Goal: Task Accomplishment & Management: Complete application form

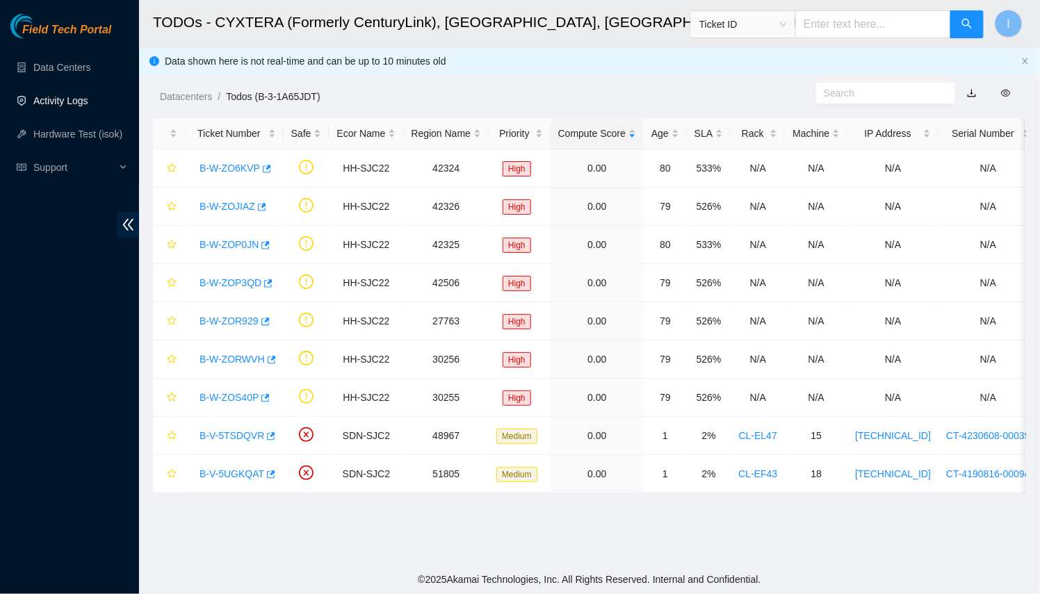
click at [88, 106] on link "Activity Logs" at bounding box center [60, 100] width 55 height 11
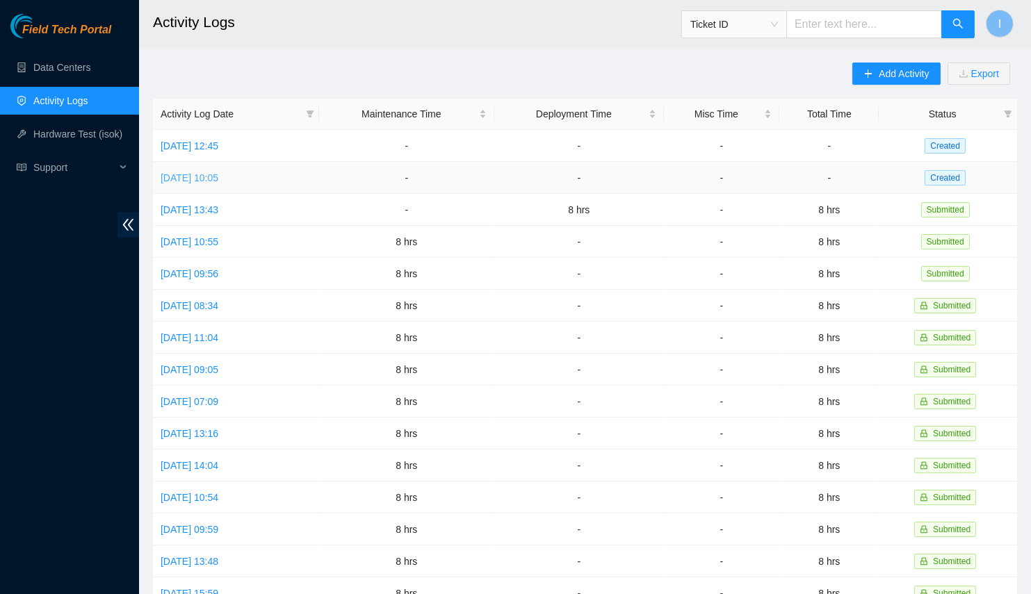
click at [218, 179] on link "[DATE] 10:05" at bounding box center [190, 177] width 58 height 11
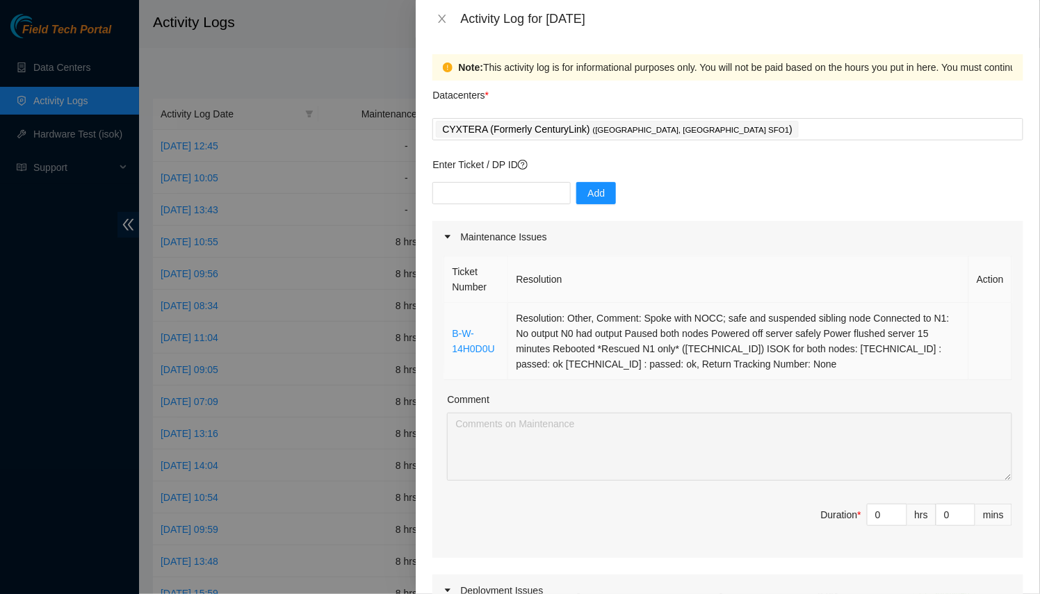
scroll to position [63, 0]
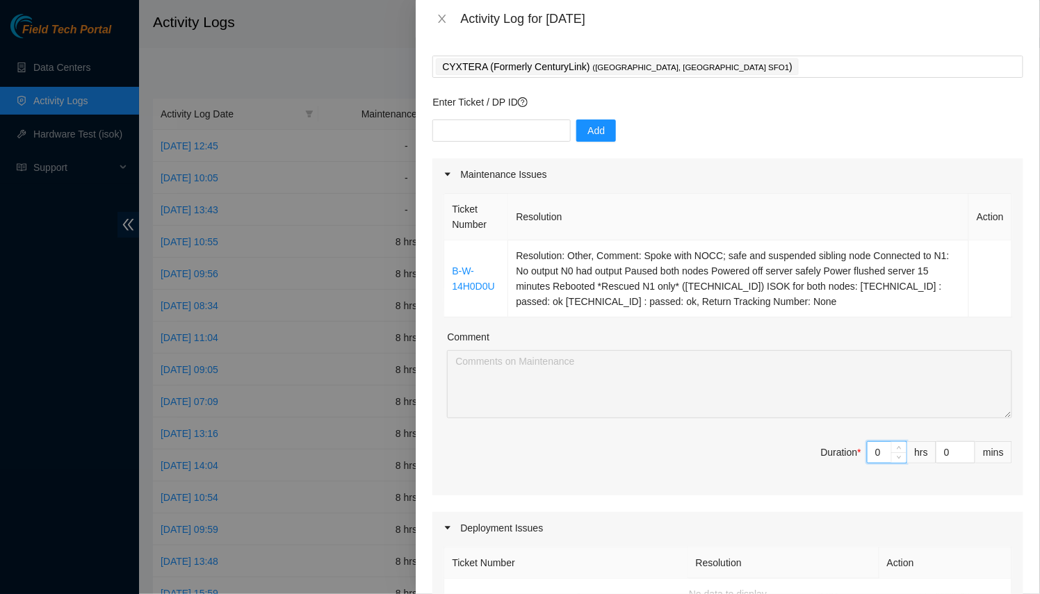
drag, startPoint x: 878, startPoint y: 451, endPoint x: 775, endPoint y: 438, distance: 103.6
click at [778, 441] on span "Duration * 0 hrs 0 mins" at bounding box center [727, 460] width 568 height 39
type input "8"
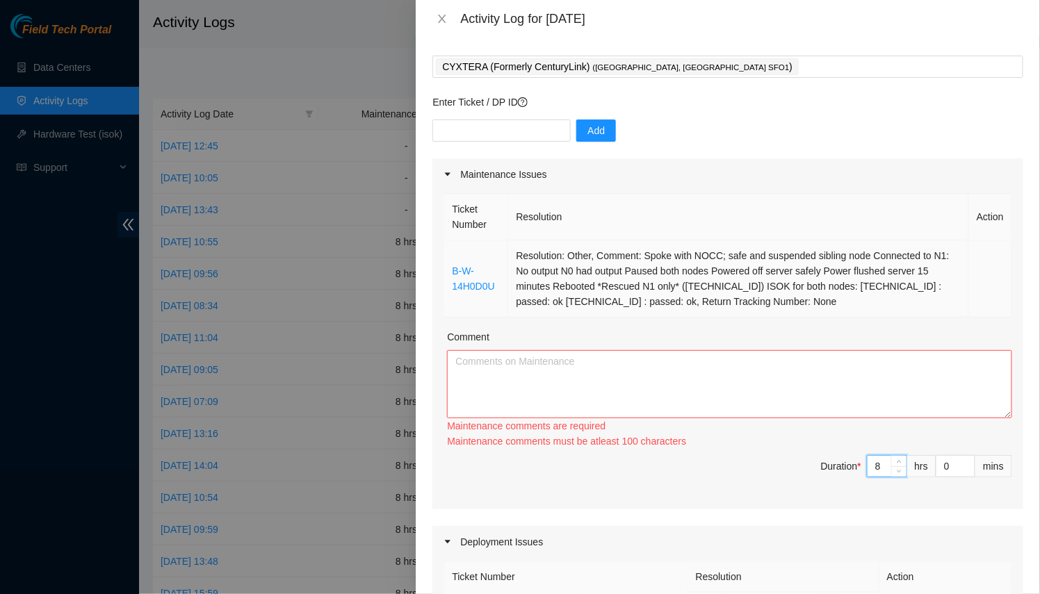
type input "8"
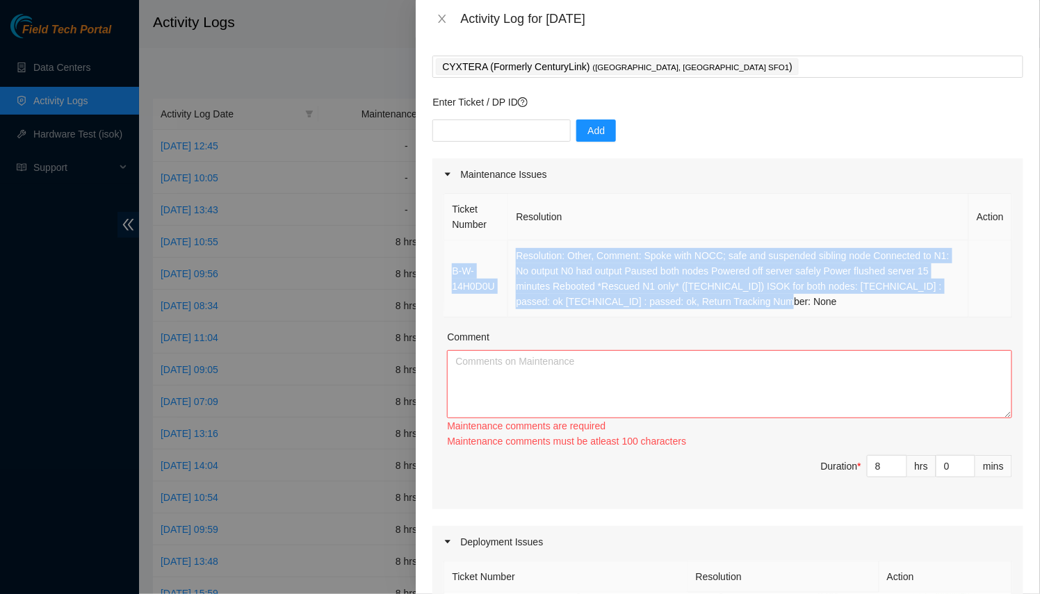
drag, startPoint x: 755, startPoint y: 302, endPoint x: 450, endPoint y: 247, distance: 310.7
click at [450, 247] on tr "B-W-14H0D0U Resolution: Other, Comment: Spoke with NOCC; safe and suspended sib…" at bounding box center [728, 278] width 568 height 77
copy tr "B-W-14H0D0U Resolution: Other, Comment: Spoke with NOCC; safe and suspended sib…"
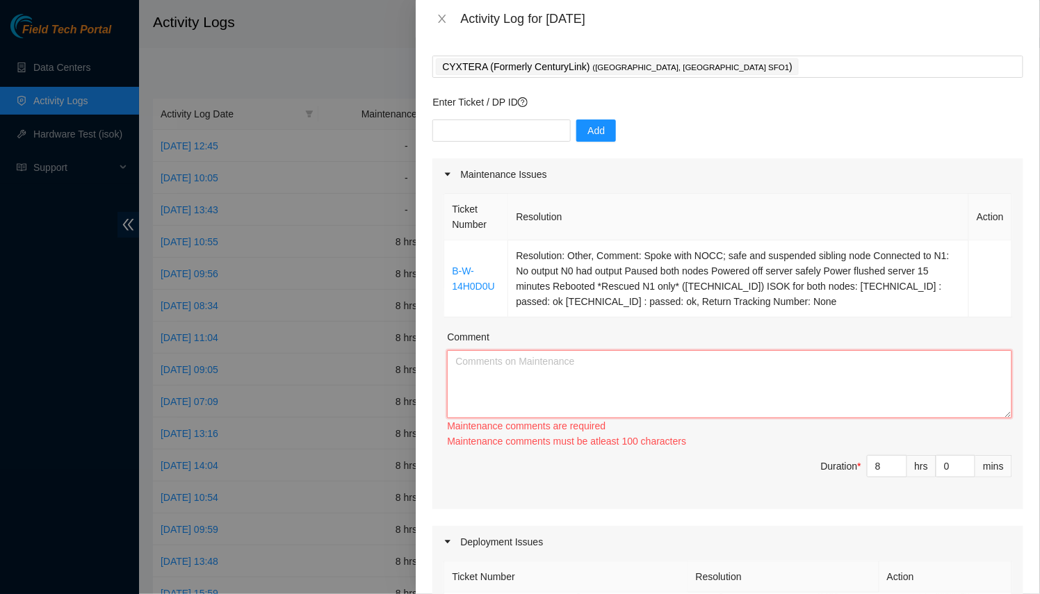
click at [566, 390] on textarea "Comment" at bounding box center [729, 384] width 565 height 68
paste textarea "B-W-14H0D0U Resolution: Other, Comment: Spoke with NOCC; safe and suspended sib…"
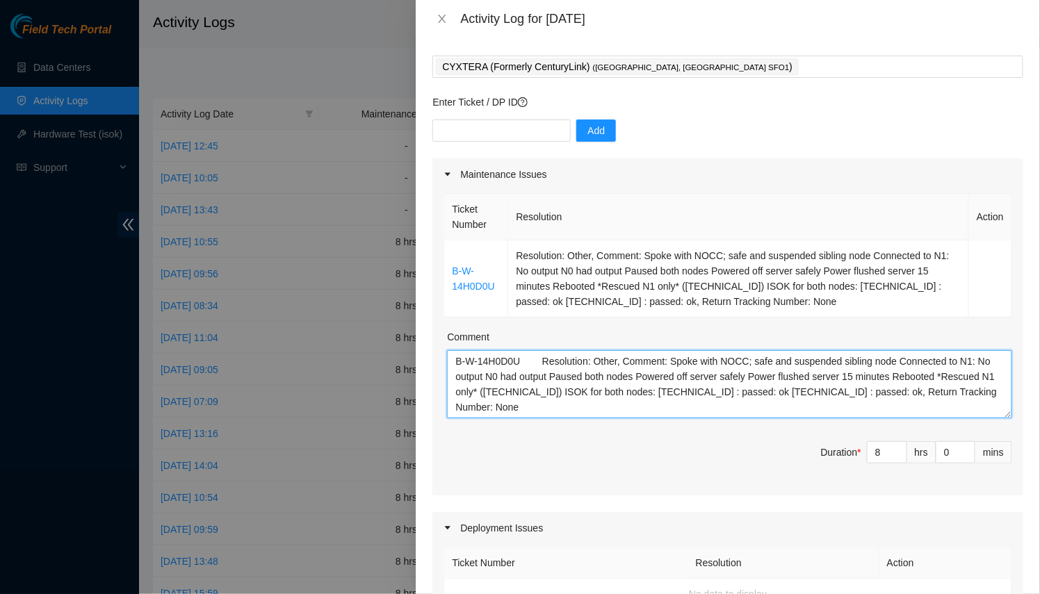
click at [539, 358] on textarea "B-W-14H0D0U Resolution: Other, Comment: Spoke with NOCC; safe and suspended sib…" at bounding box center [729, 384] width 565 height 68
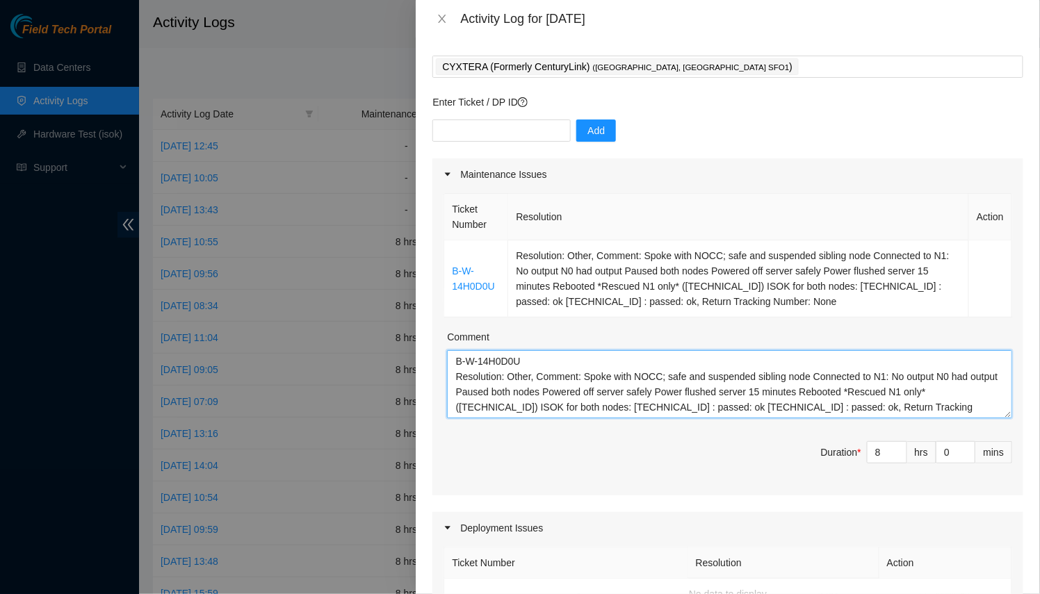
click at [453, 359] on textarea "B-W-14H0D0U Resolution: Other, Comment: Spoke with NOCC; safe and suspended sib…" at bounding box center [729, 384] width 565 height 68
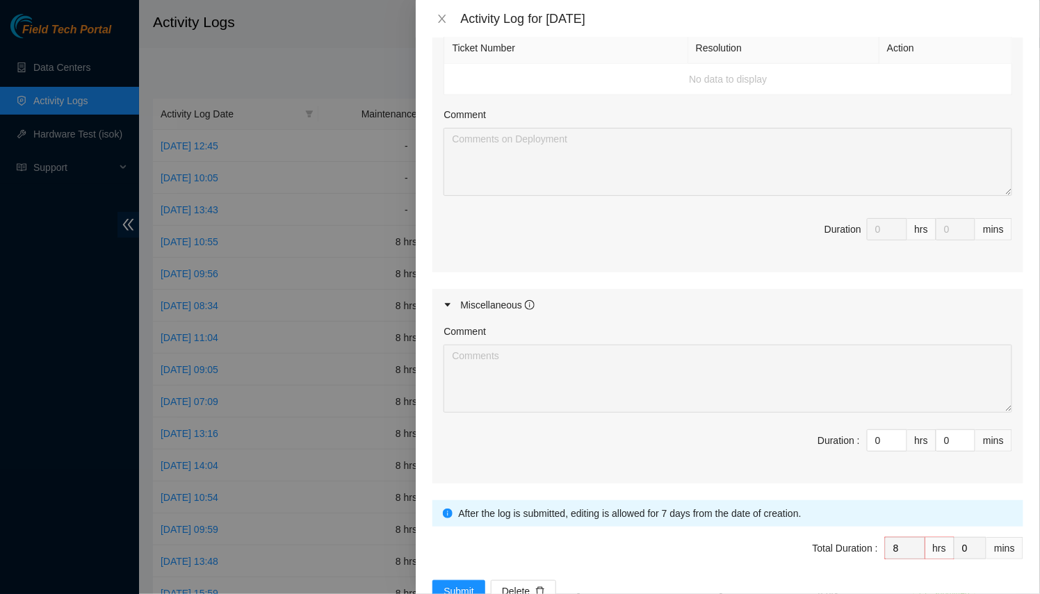
scroll to position [613, 0]
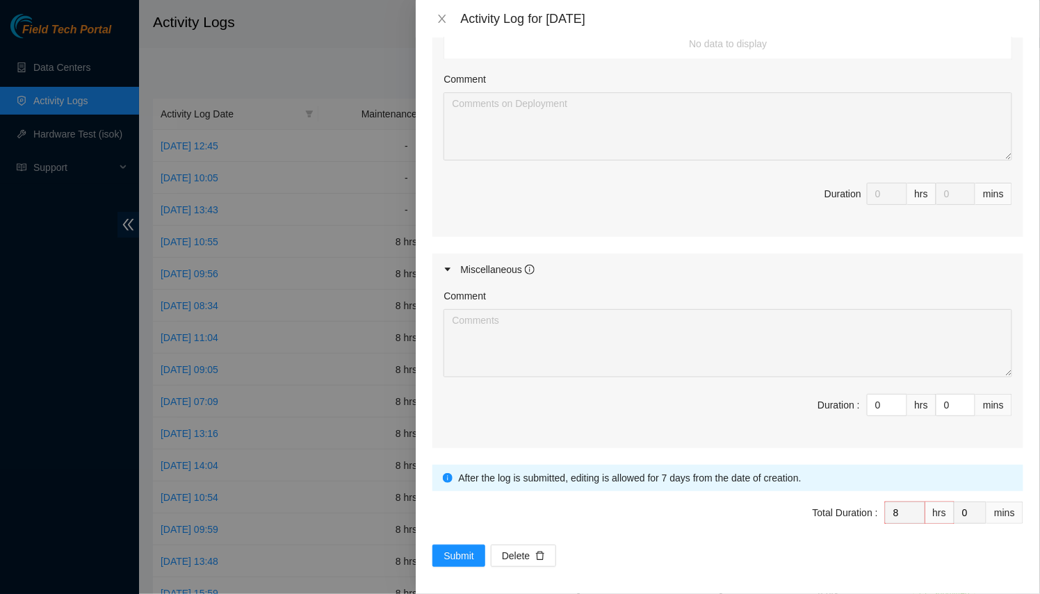
type textarea "Received new packages in the morning in storage Moved pallets Organized upstair…"
click at [466, 537] on form "Datacenters * CYXTERA (Formerly CenturyLink) ( [GEOGRAPHIC_DATA], [GEOGRAPHIC_D…" at bounding box center [727, 17] width 591 height 1099
click at [468, 545] on button "Submit" at bounding box center [458, 556] width 53 height 22
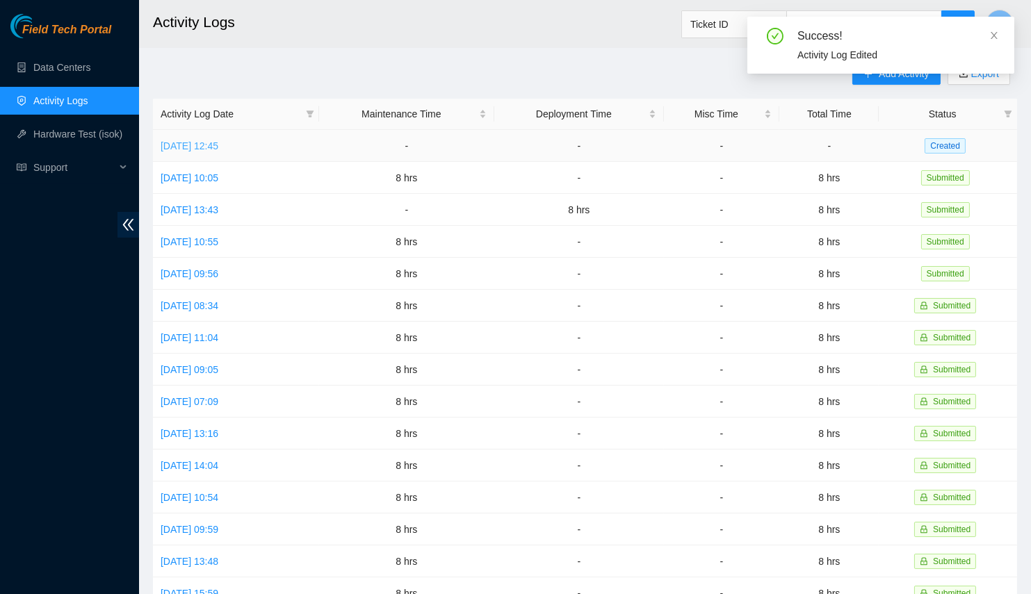
click at [206, 147] on link "[DATE] 12:45" at bounding box center [190, 145] width 58 height 11
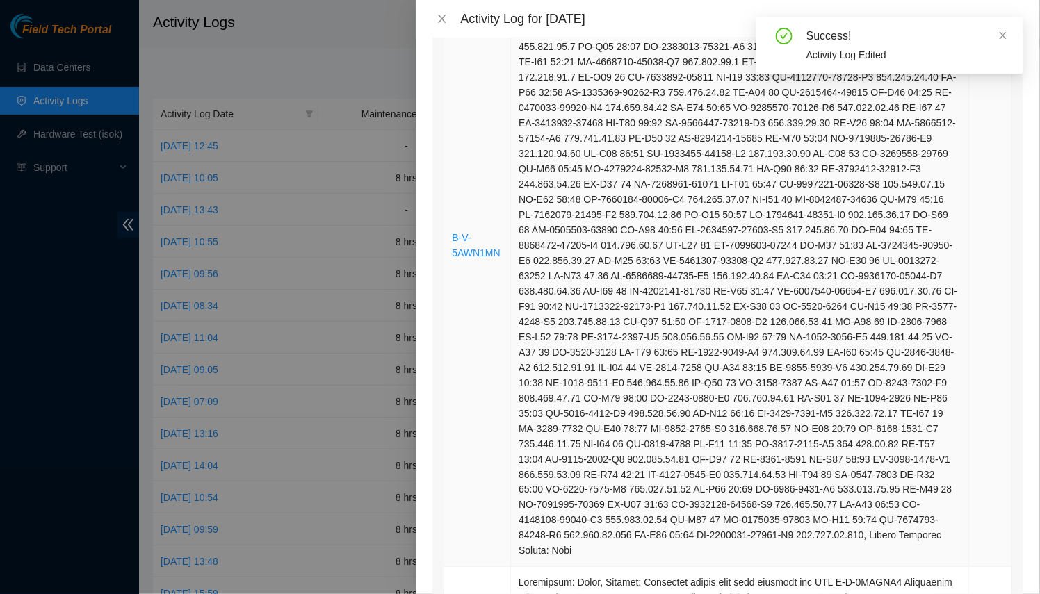
scroll to position [442, 0]
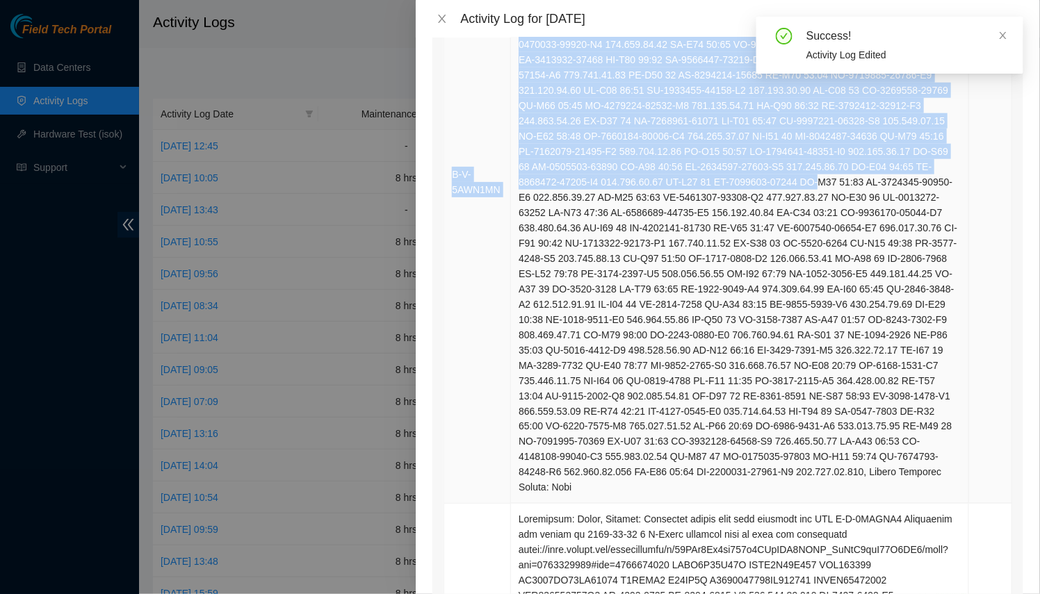
drag, startPoint x: 509, startPoint y: 184, endPoint x: 451, endPoint y: 159, distance: 62.9
click at [451, 159] on tr "B-V-5AWN1MN" at bounding box center [728, 182] width 568 height 643
click at [448, 151] on td "B-V-5AWN1MN" at bounding box center [477, 182] width 67 height 643
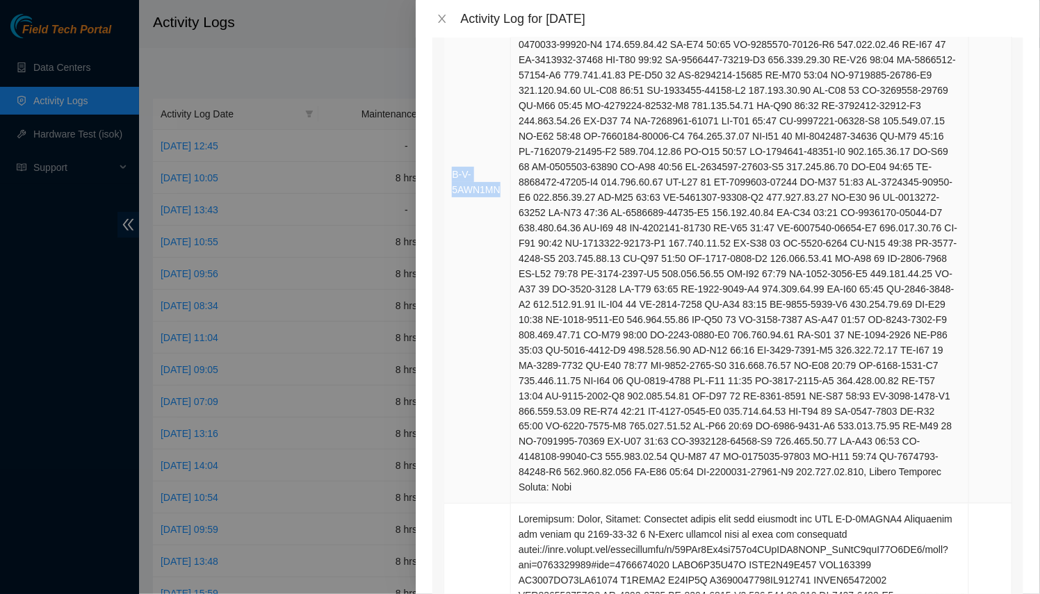
drag, startPoint x: 449, startPoint y: 149, endPoint x: 501, endPoint y: 179, distance: 60.1
click at [501, 179] on td "B-V-5AWN1MN" at bounding box center [477, 182] width 67 height 643
copy link "B-V-5AWN1MN"
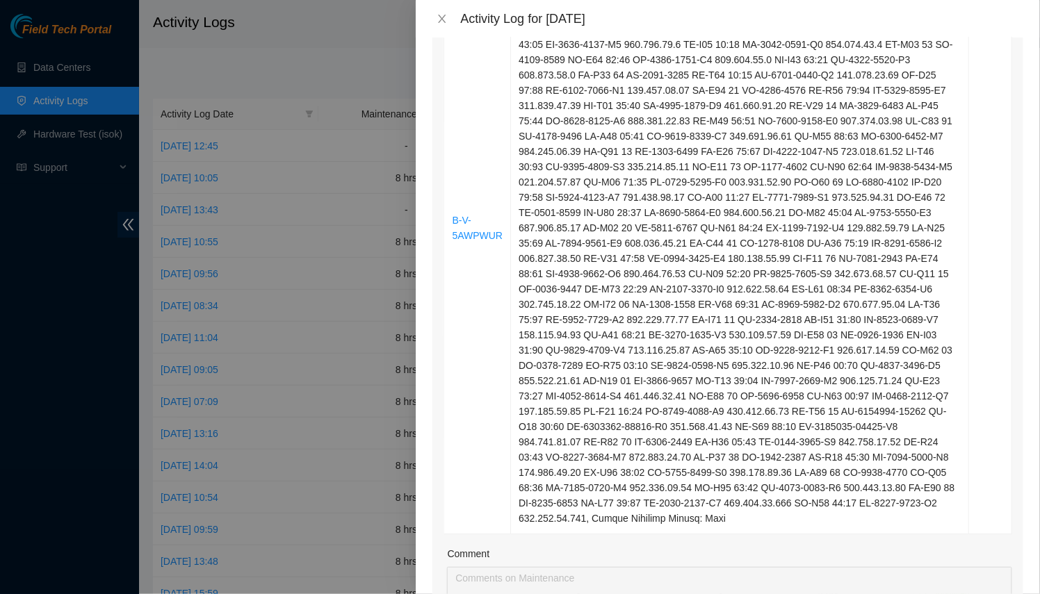
scroll to position [1832, 0]
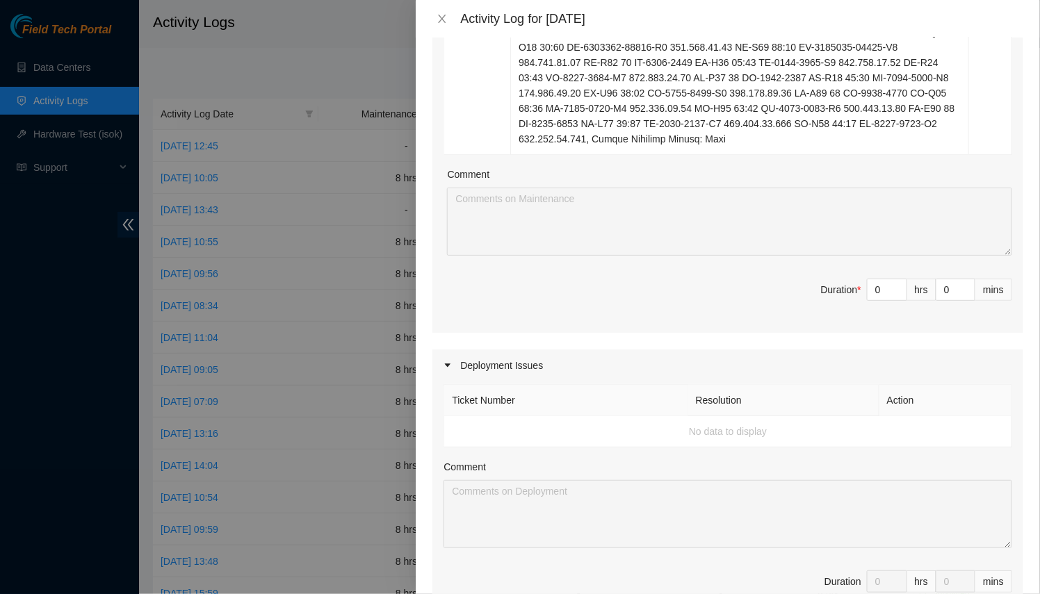
drag, startPoint x: 875, startPoint y: 268, endPoint x: 808, endPoint y: 259, distance: 67.4
type input "8"
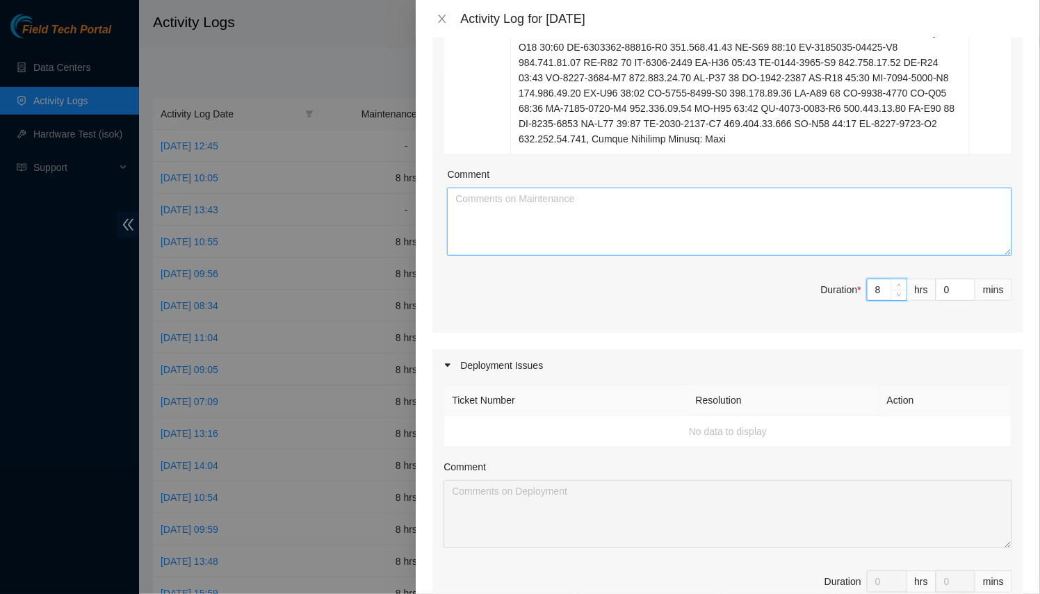
type input "8"
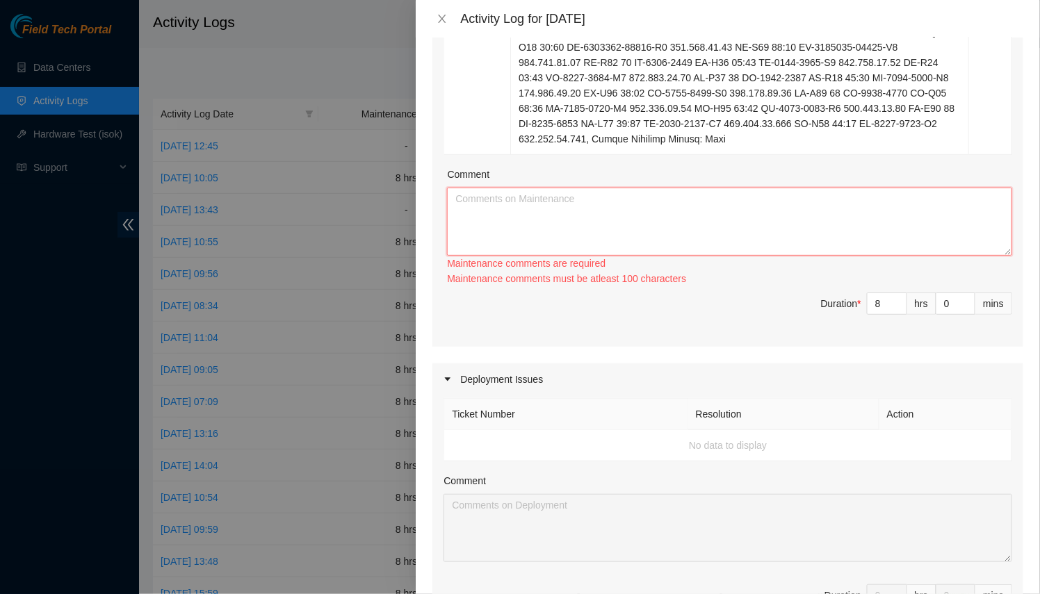
click at [633, 198] on textarea "Comment" at bounding box center [729, 222] width 565 height 68
paste textarea "B-V-5AWN1MN"
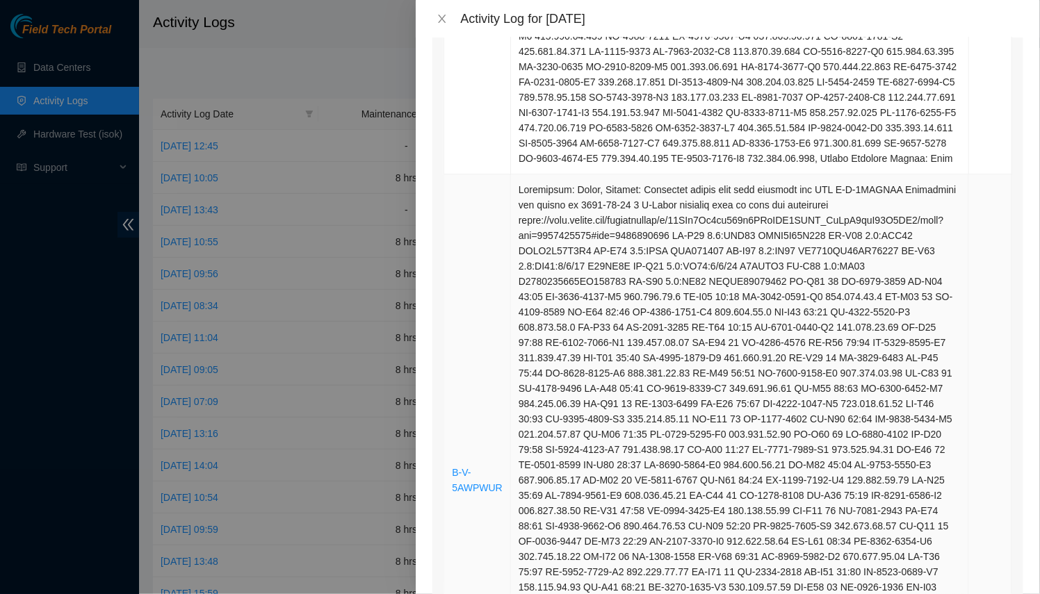
scroll to position [947, 0]
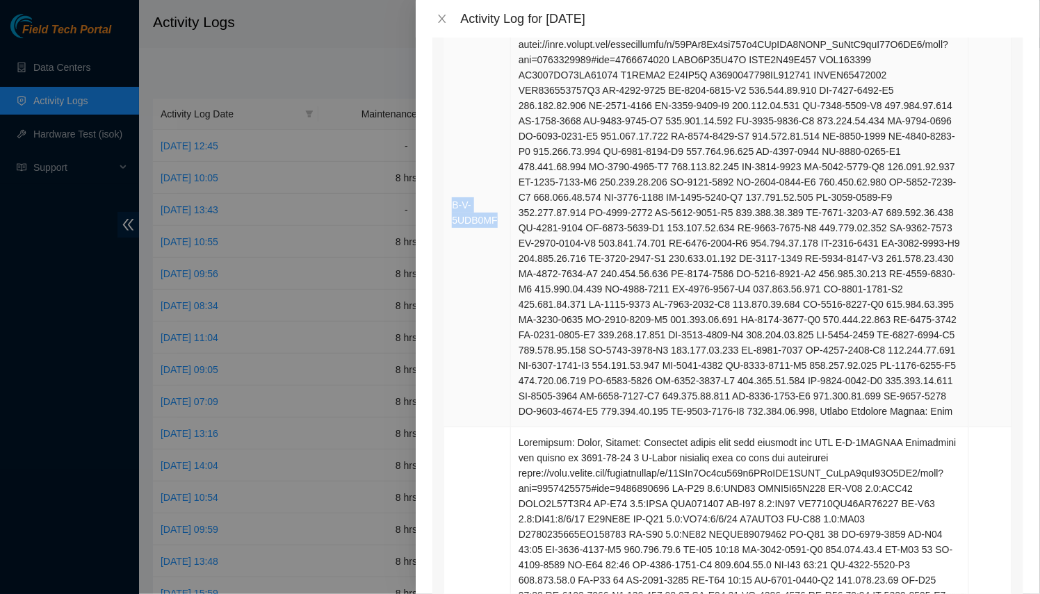
drag, startPoint x: 448, startPoint y: 183, endPoint x: 493, endPoint y: 209, distance: 52.0
click at [493, 209] on td "B-V-5UDB0MF" at bounding box center [477, 213] width 67 height 429
copy link "B-V-5UDB0MF"
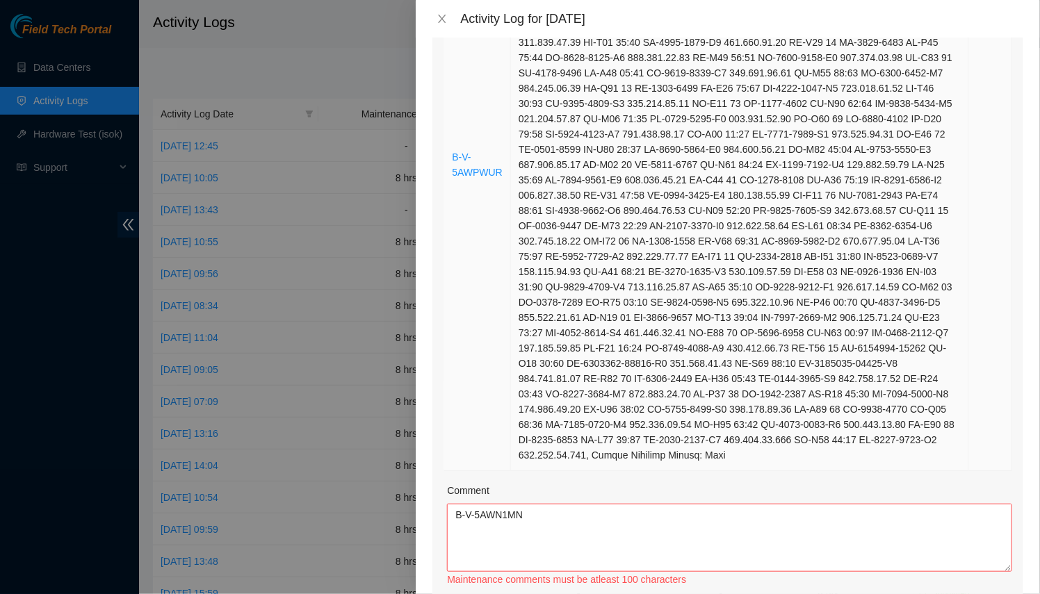
scroll to position [1705, 0]
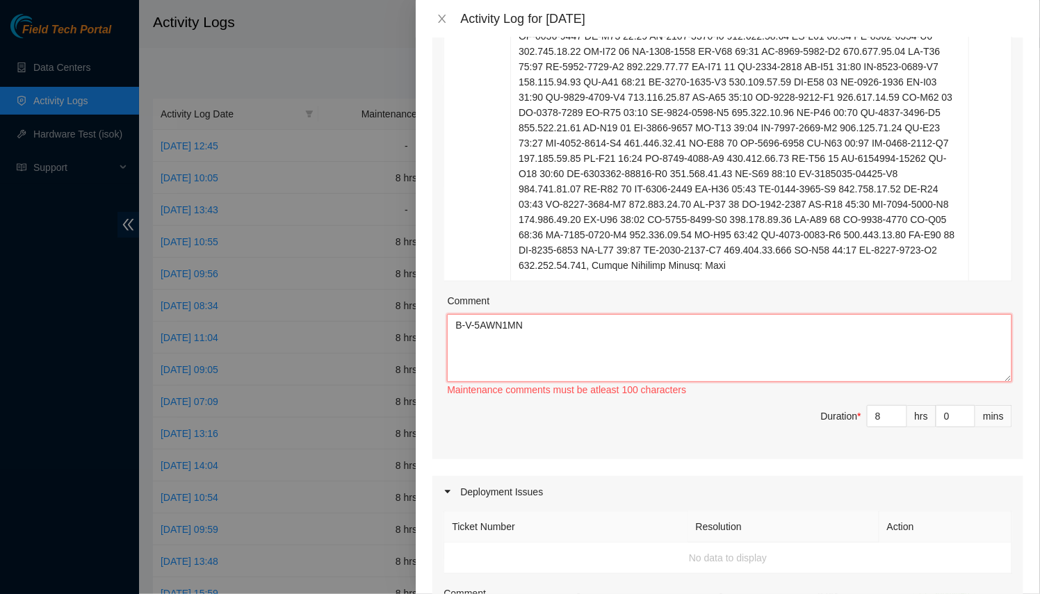
click at [571, 340] on textarea "B-V-5AWN1MN" at bounding box center [729, 348] width 565 height 68
paste textarea "B-V-5UDB0MF"
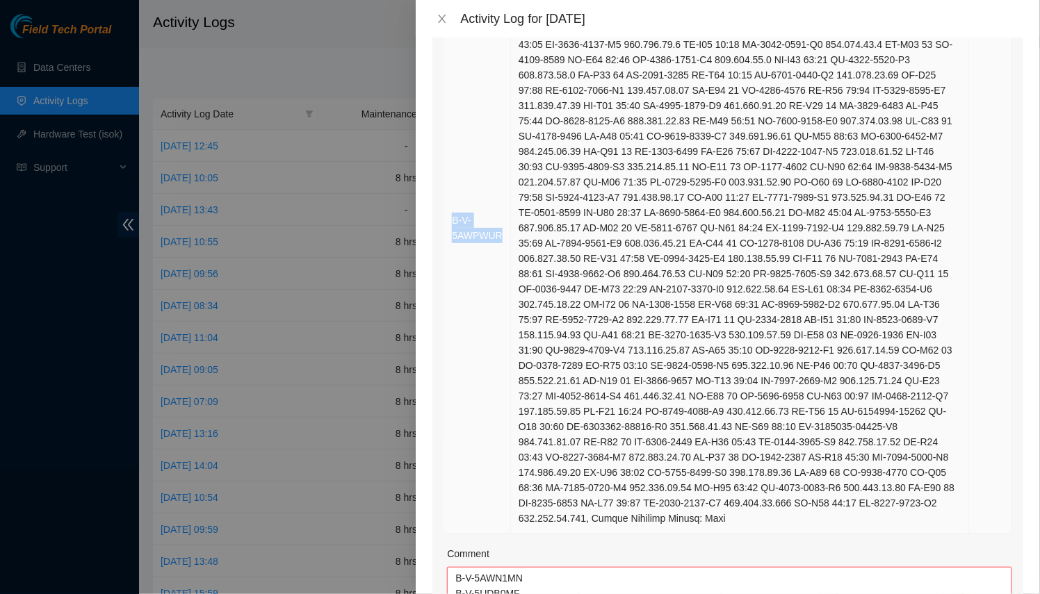
drag, startPoint x: 449, startPoint y: 205, endPoint x: 500, endPoint y: 221, distance: 53.9
click at [500, 221] on td "B-V-5AWPWUR" at bounding box center [477, 228] width 67 height 612
copy link "B-V-5AWPWUR"
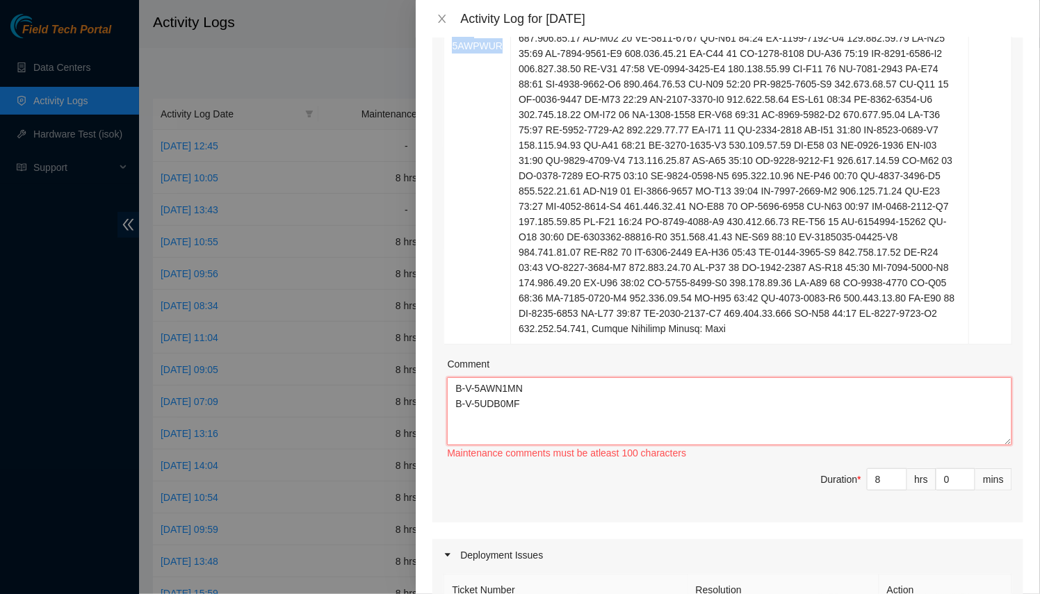
click at [552, 403] on textarea "B-V-5AWN1MN B-V-5UDB0MF" at bounding box center [729, 411] width 565 height 68
paste textarea "B-V-5AWPWUR"
click at [456, 377] on textarea "B-V-5AWN1MN B-V-5UDB0MF B-V-5AWPWUR" at bounding box center [729, 411] width 565 height 68
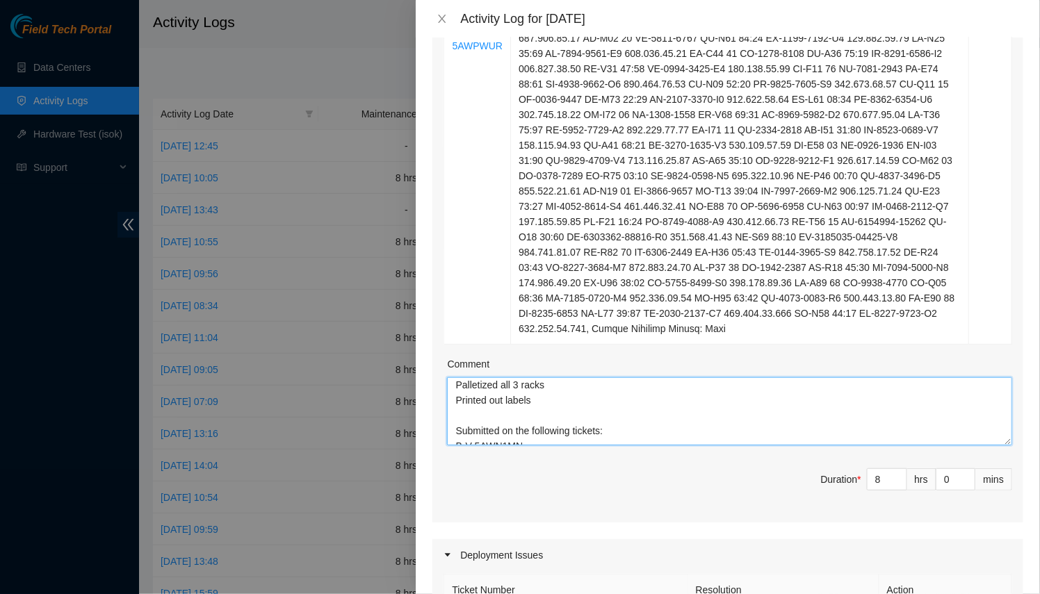
scroll to position [38, 0]
paste textarea "DP77157"
drag, startPoint x: 999, startPoint y: 419, endPoint x: 996, endPoint y: 575, distance: 155.7
click at [1022, 581] on div "Note: This activity log is for informational purposes only. You will not be pai…" at bounding box center [728, 316] width 624 height 557
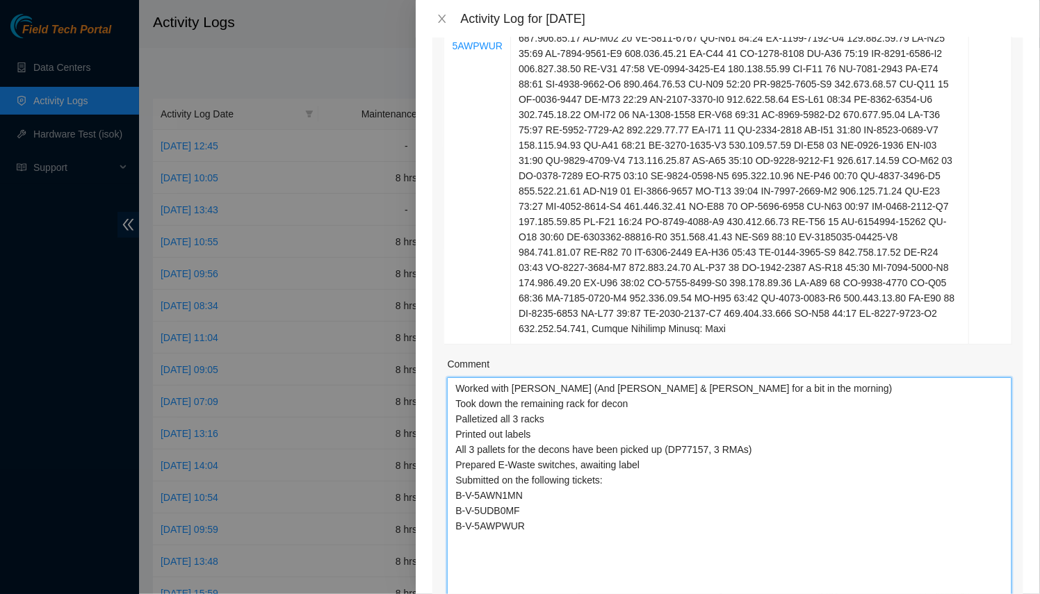
click at [527, 404] on textarea "Worked with [PERSON_NAME] (And [PERSON_NAME] & [PERSON_NAME] for a bit in the m…" at bounding box center [729, 491] width 565 height 229
drag, startPoint x: 527, startPoint y: 404, endPoint x: 506, endPoint y: 402, distance: 21.0
click at [517, 404] on textarea "Worked with [PERSON_NAME] (And [PERSON_NAME] & [PERSON_NAME] for a bit in the m…" at bounding box center [729, 491] width 565 height 229
click at [500, 402] on textarea "Worked with [PERSON_NAME] (And [PERSON_NAME] & [PERSON_NAME] for a bit in the m…" at bounding box center [729, 491] width 565 height 229
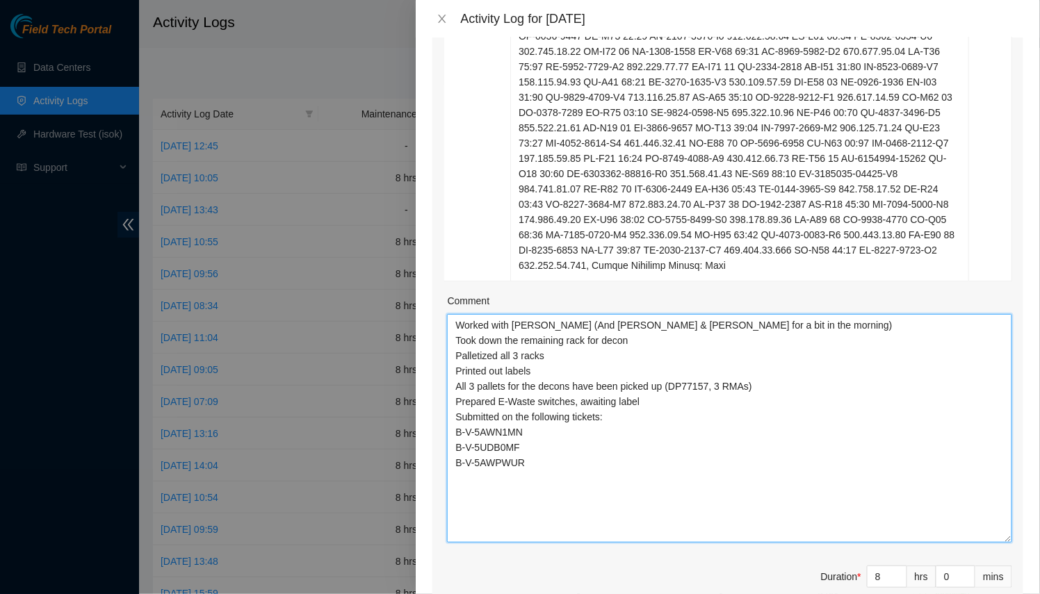
scroll to position [1642, 0]
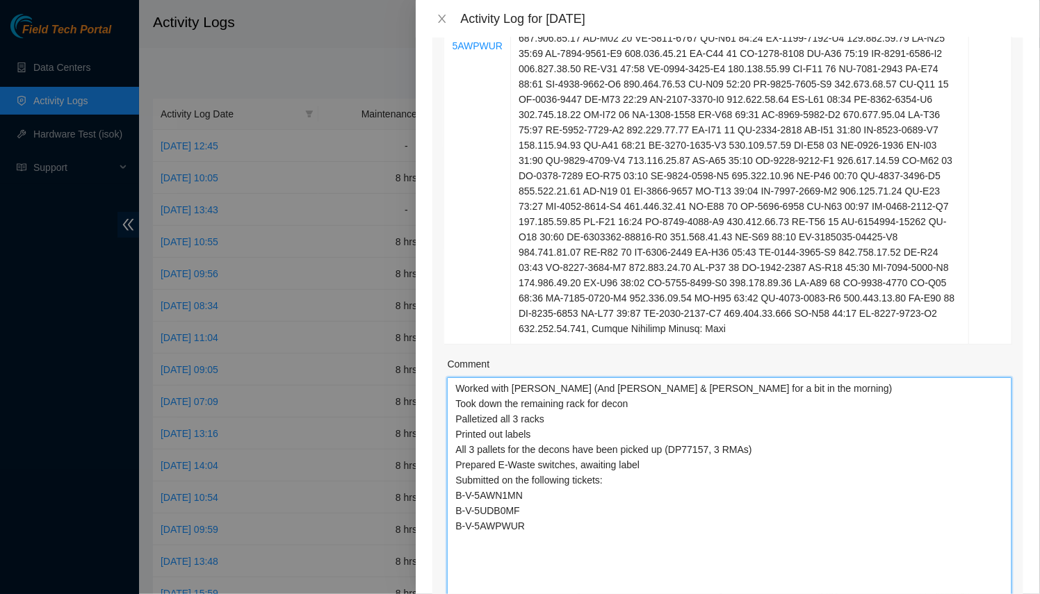
click at [606, 461] on textarea "Worked with [PERSON_NAME] (And [PERSON_NAME] & [PERSON_NAME] for a bit in the m…" at bounding box center [729, 491] width 565 height 229
click at [601, 462] on textarea "Worked with [PERSON_NAME] (And [PERSON_NAME] & [PERSON_NAME] for a bit in the m…" at bounding box center [729, 491] width 565 height 229
click at [696, 457] on textarea "Worked with [PERSON_NAME] (And [PERSON_NAME] & [PERSON_NAME] for a bit in the m…" at bounding box center [729, 491] width 565 height 229
click at [600, 466] on textarea "Worked with [PERSON_NAME] (And [PERSON_NAME] & [PERSON_NAME] for a bit in the m…" at bounding box center [729, 491] width 565 height 229
click at [488, 477] on textarea "Worked with [PERSON_NAME] (And [PERSON_NAME] & [PERSON_NAME] for a bit in the m…" at bounding box center [729, 491] width 565 height 229
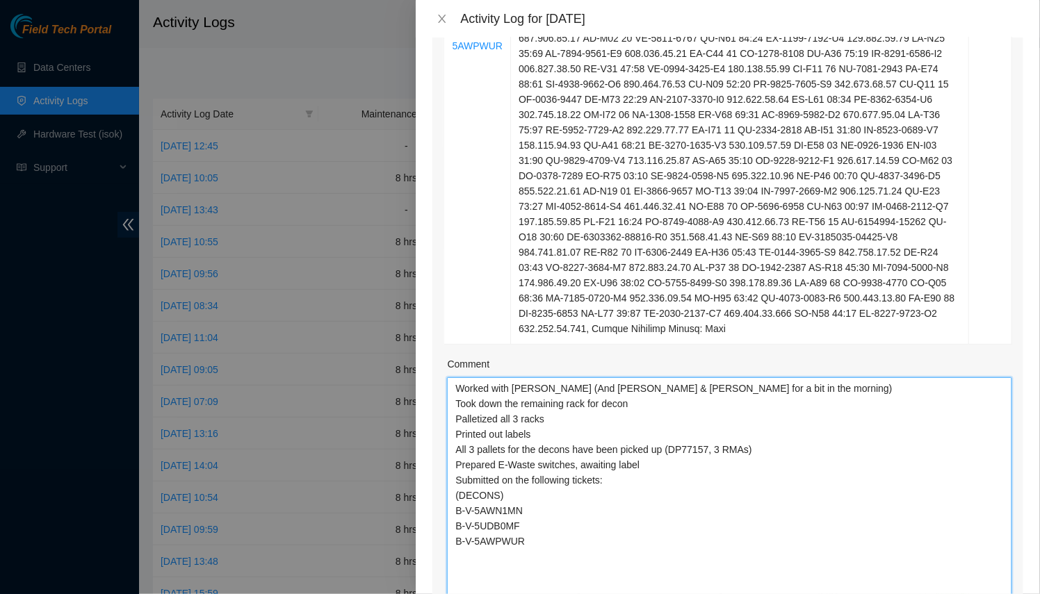
click at [514, 482] on textarea "Worked with [PERSON_NAME] (And [PERSON_NAME] & [PERSON_NAME] for a bit in the m…" at bounding box center [729, 491] width 565 height 229
drag, startPoint x: 488, startPoint y: 477, endPoint x: 454, endPoint y: 476, distance: 33.4
click at [454, 476] on textarea "Worked with [PERSON_NAME] (And [PERSON_NAME] & [PERSON_NAME] for a bit in the m…" at bounding box center [729, 491] width 565 height 229
click at [593, 545] on textarea "Worked with [PERSON_NAME] (And [PERSON_NAME] & [PERSON_NAME] for a bit in the m…" at bounding box center [729, 491] width 565 height 229
paste textarea "(DECONS)"
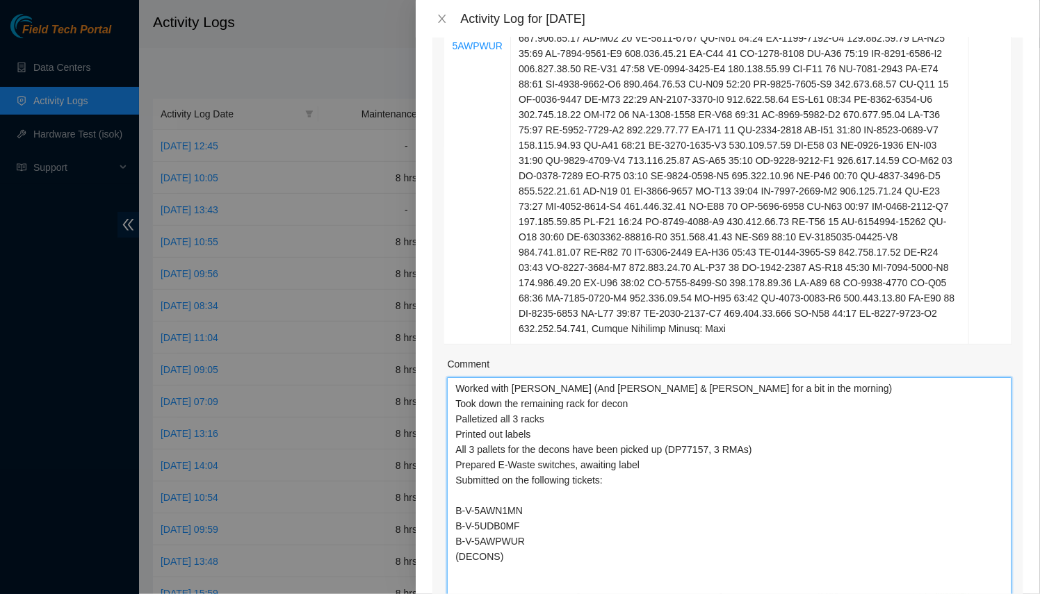
click at [475, 480] on textarea "Worked with [PERSON_NAME] (And [PERSON_NAME] & [PERSON_NAME] for a bit in the m…" at bounding box center [729, 491] width 565 height 229
click at [618, 519] on textarea "Worked with [PERSON_NAME] (And [PERSON_NAME] & [PERSON_NAME] for a bit in the m…" at bounding box center [729, 491] width 565 height 229
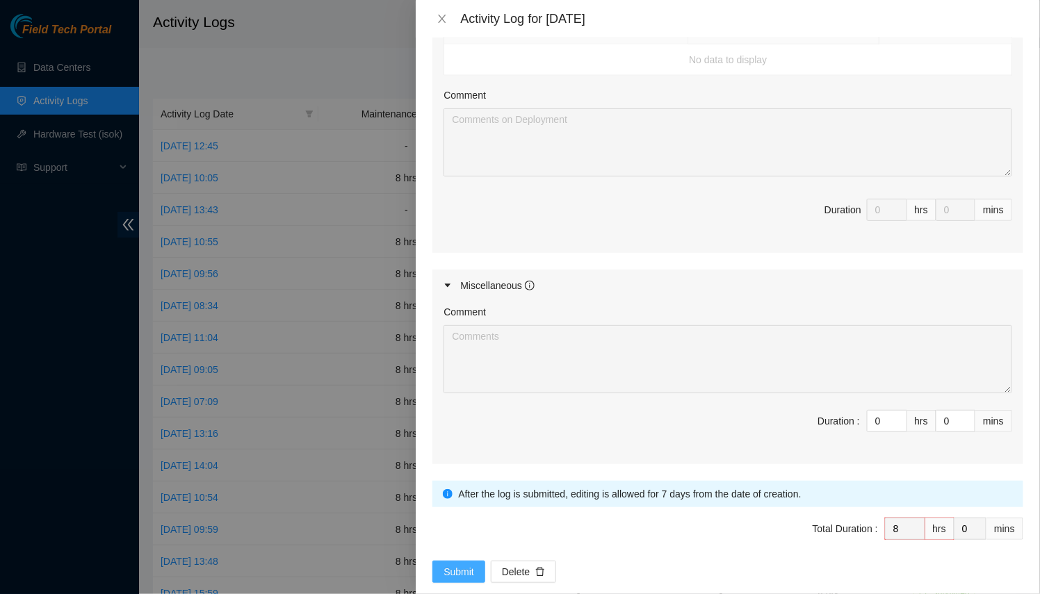
type textarea "Worked with [PERSON_NAME] (And [PERSON_NAME] & [PERSON_NAME] for a bit in the m…"
click at [445, 564] on span "Submit" at bounding box center [458, 571] width 31 height 15
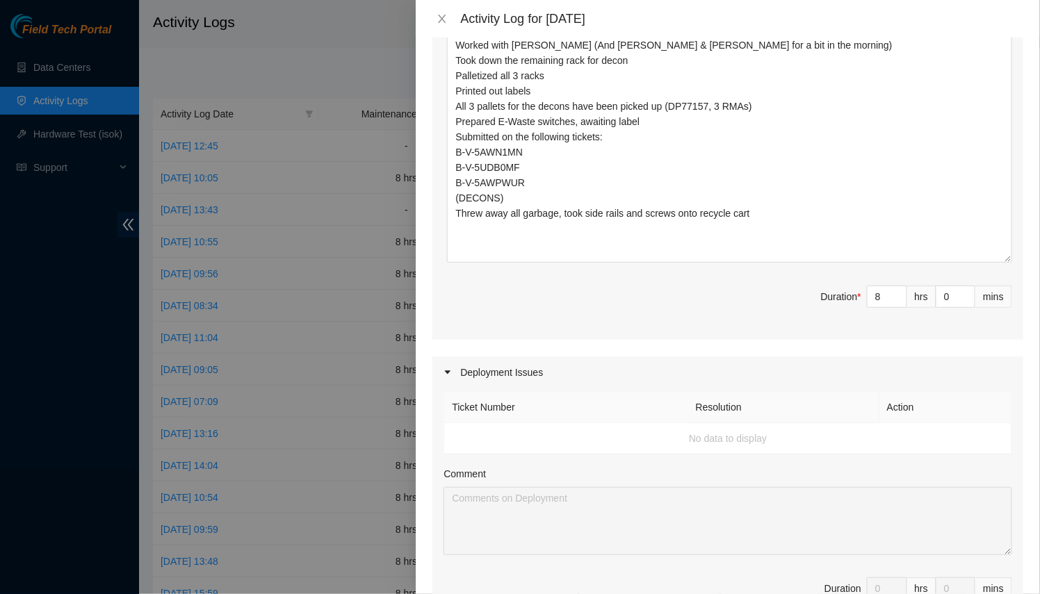
scroll to position [0, 0]
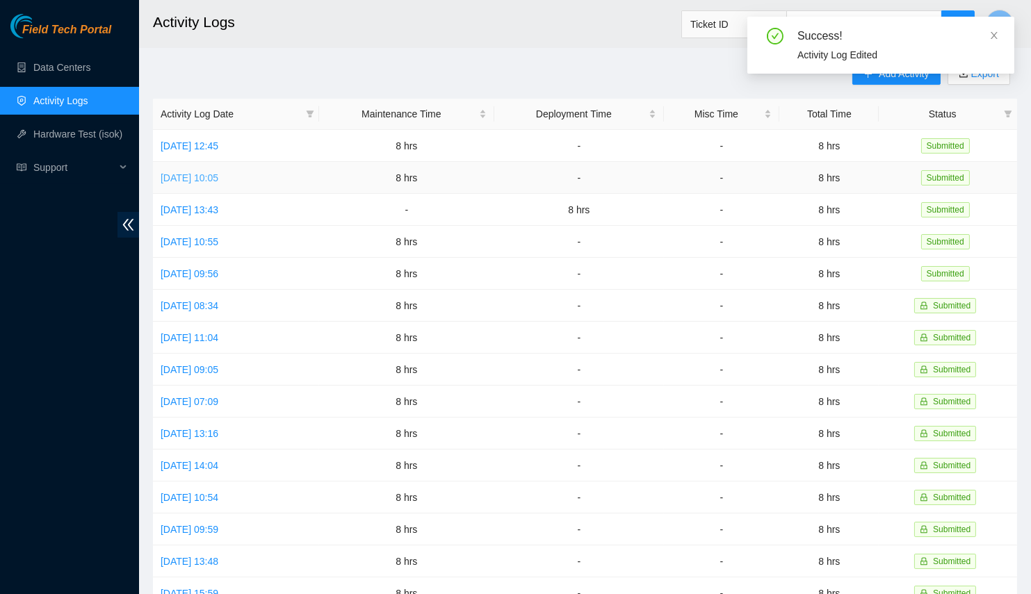
click at [201, 179] on link "[DATE] 10:05" at bounding box center [190, 177] width 58 height 11
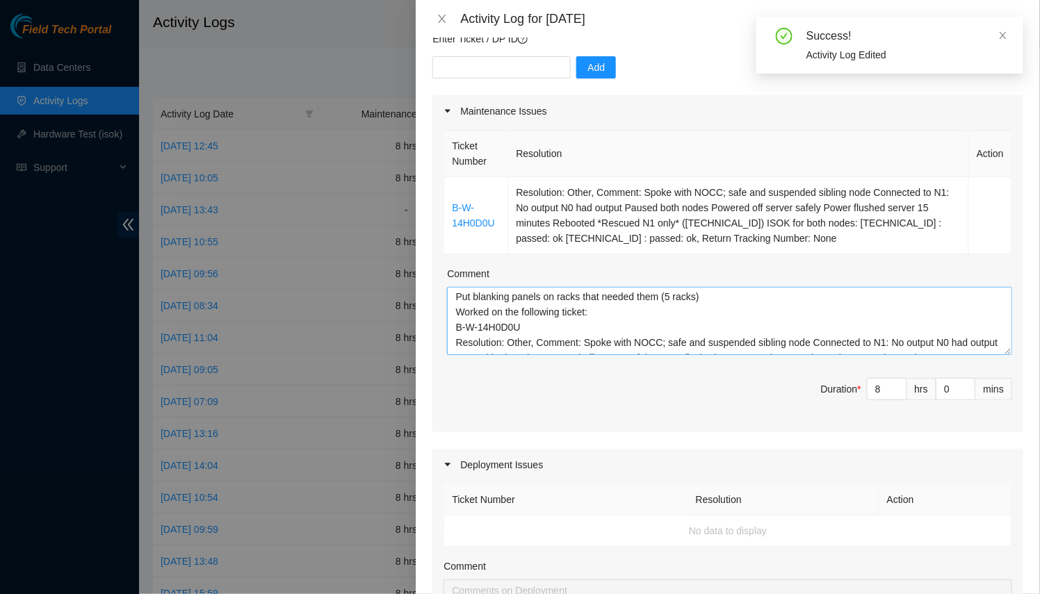
scroll to position [91, 0]
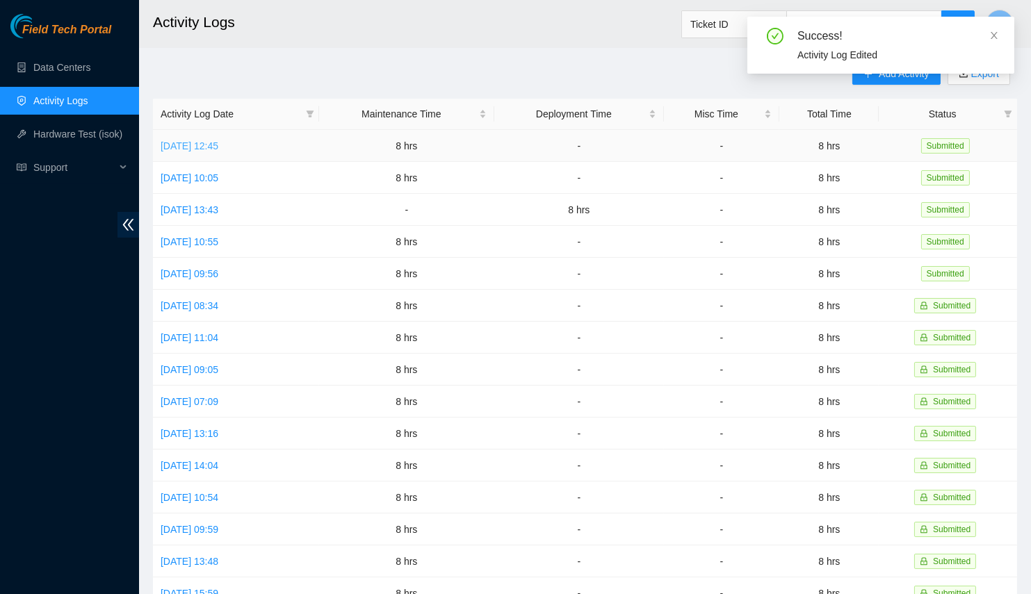
click at [218, 144] on link "[DATE] 12:45" at bounding box center [190, 145] width 58 height 11
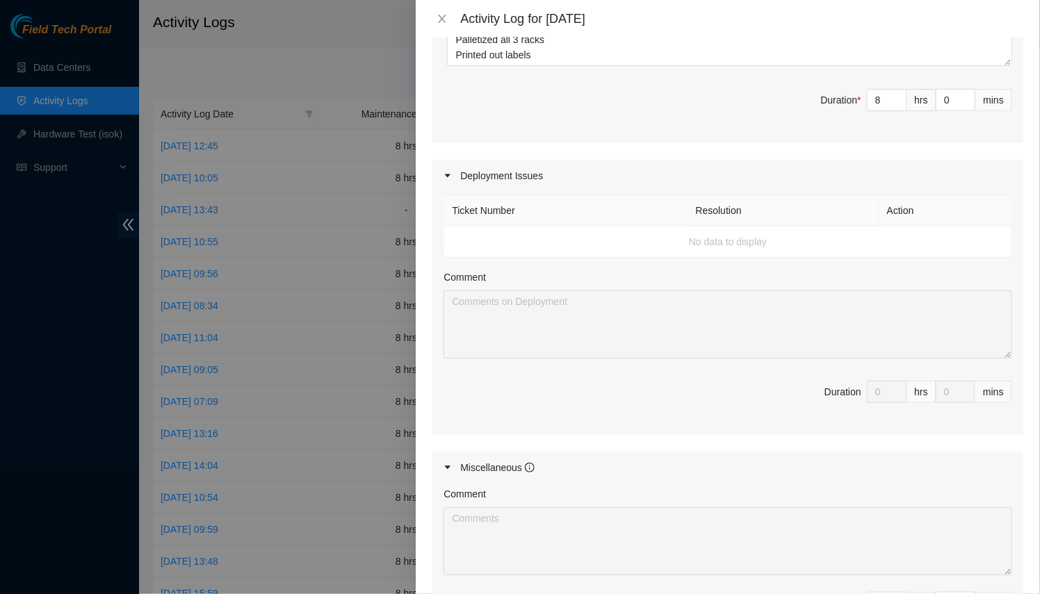
scroll to position [1832, 0]
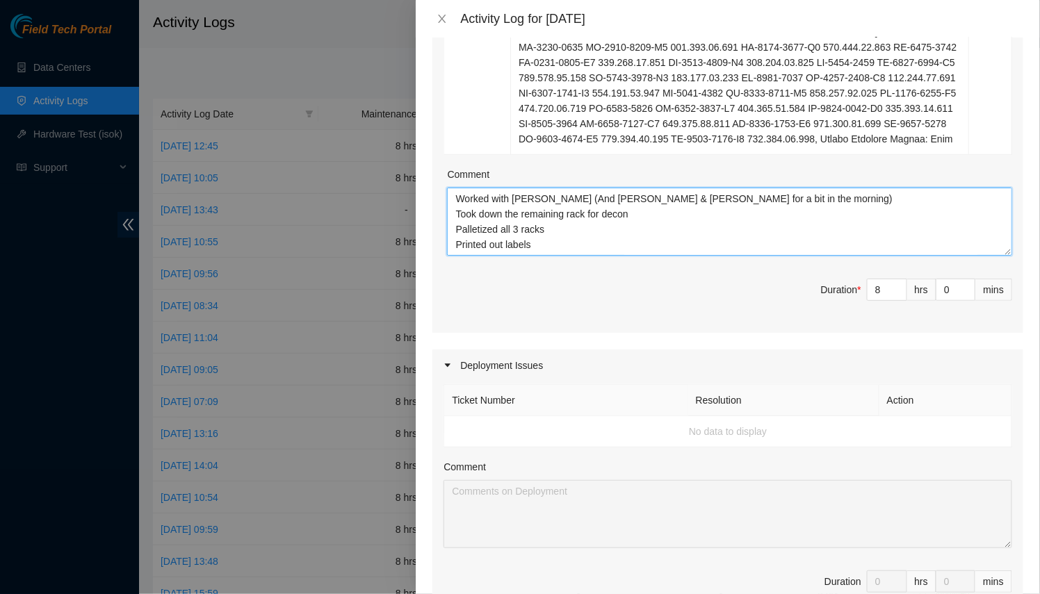
drag, startPoint x: 992, startPoint y: 227, endPoint x: 1000, endPoint y: 241, distance: 15.9
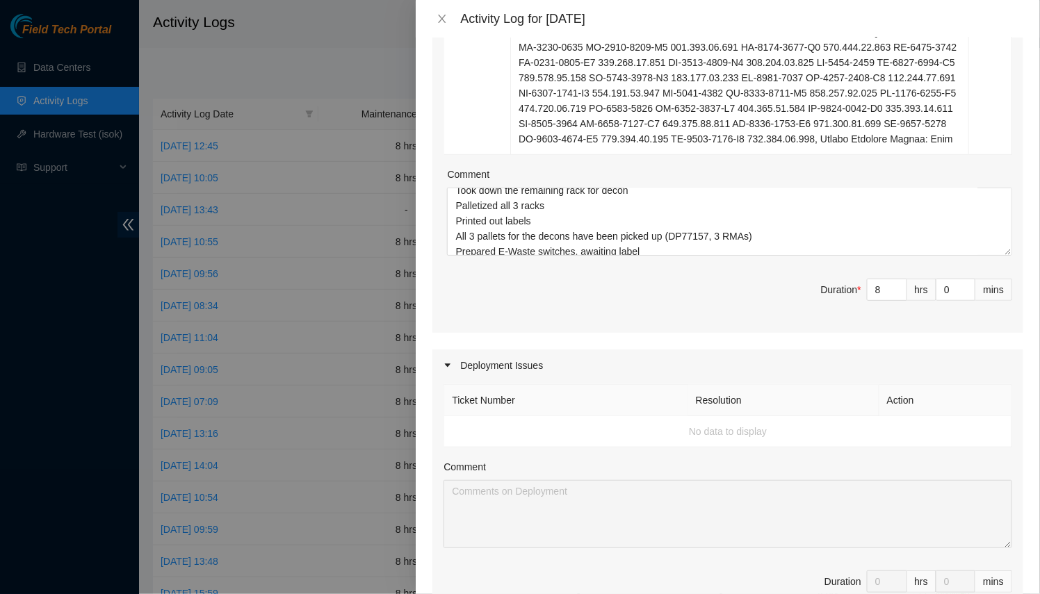
drag, startPoint x: 1003, startPoint y: 241, endPoint x: 1019, endPoint y: 373, distance: 133.1
click at [1019, 373] on div "Note: This activity log is for informational purposes only. You will not be pai…" at bounding box center [728, 316] width 624 height 557
drag, startPoint x: 1002, startPoint y: 234, endPoint x: 1008, endPoint y: 443, distance: 209.2
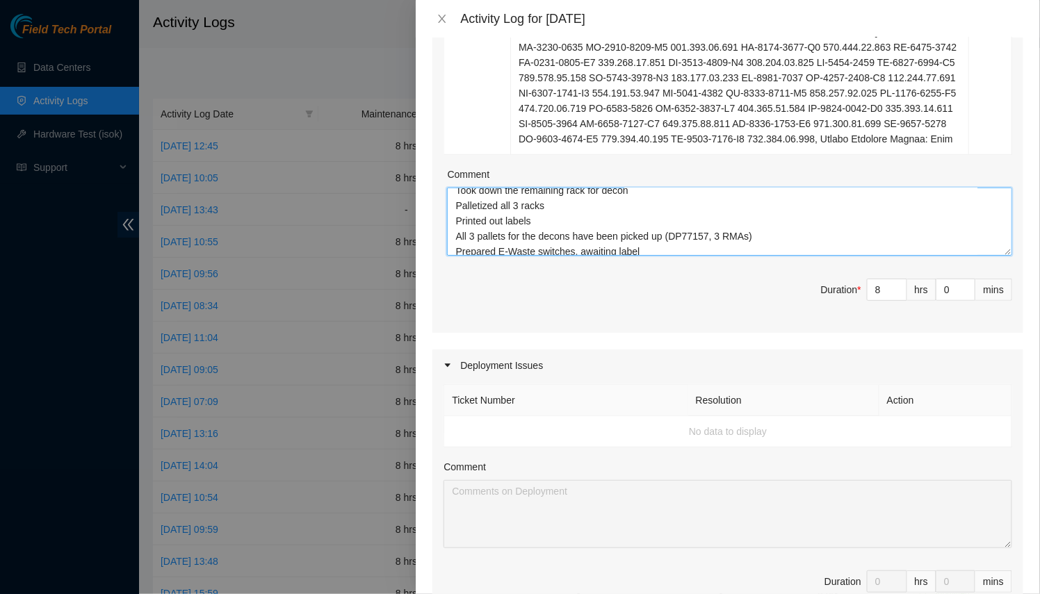
drag, startPoint x: 1001, startPoint y: 231, endPoint x: 992, endPoint y: 443, distance: 211.4
click at [993, 256] on textarea "Worked with [PERSON_NAME] (And [PERSON_NAME] & [PERSON_NAME] for a bit in the m…" at bounding box center [729, 222] width 565 height 68
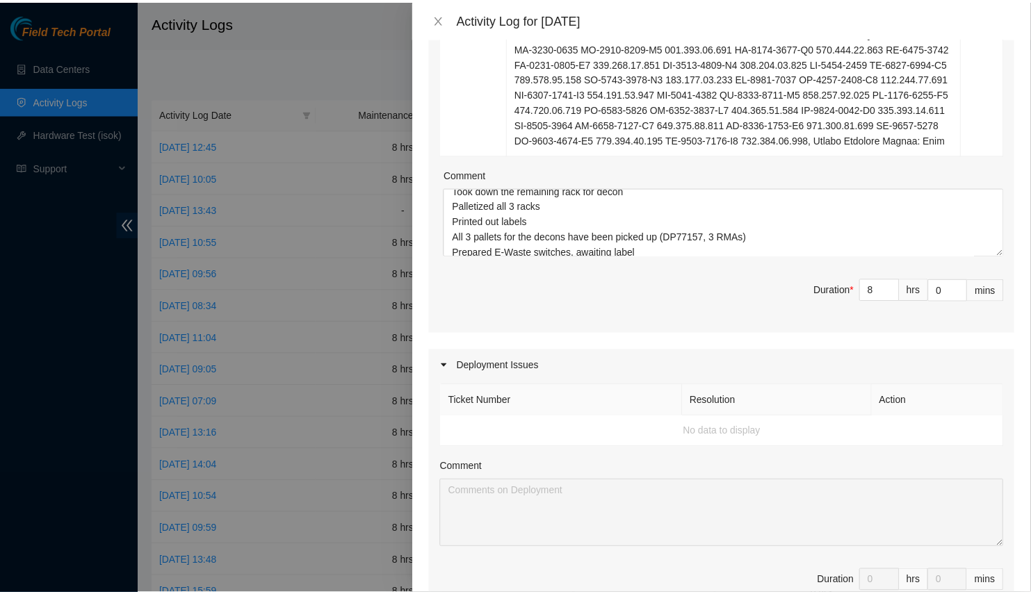
scroll to position [0, 0]
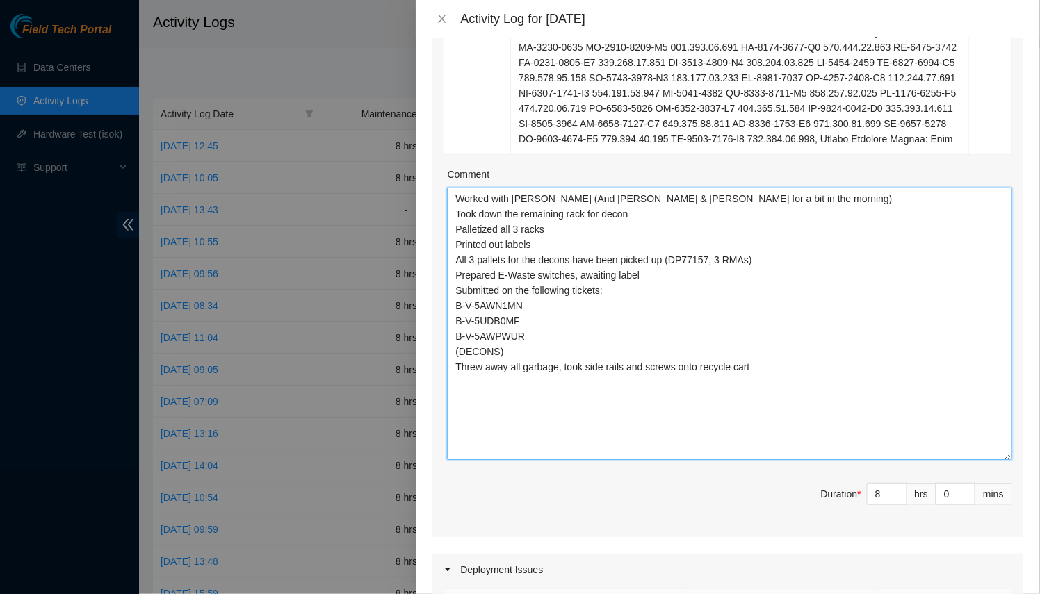
click at [782, 342] on textarea "Worked with [PERSON_NAME] (And [PERSON_NAME] & [PERSON_NAME] for a bit in the m…" at bounding box center [729, 324] width 565 height 272
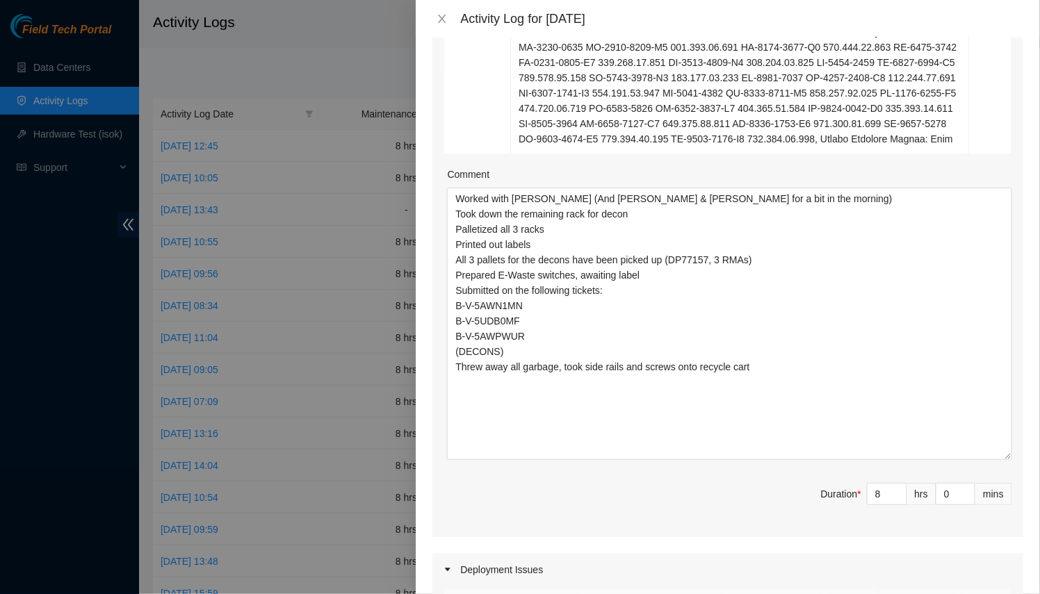
click at [368, 266] on div at bounding box center [520, 297] width 1040 height 594
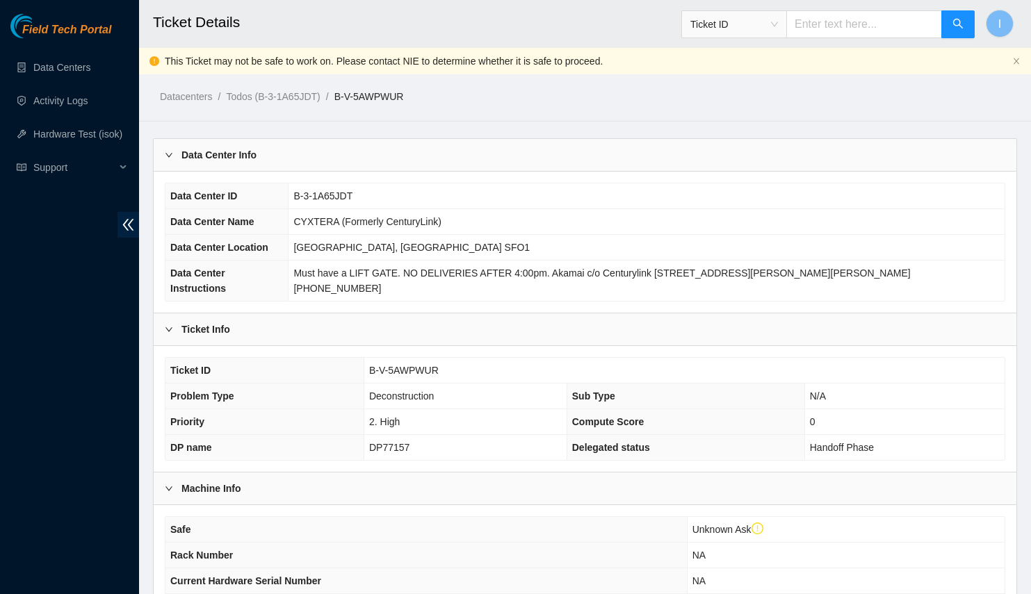
scroll to position [288, 0]
